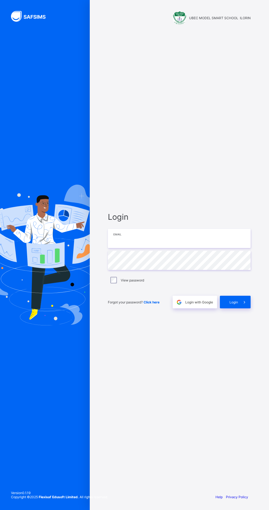
click at [177, 248] on input "email" at bounding box center [179, 238] width 143 height 19
